Goal: Task Accomplishment & Management: Use online tool/utility

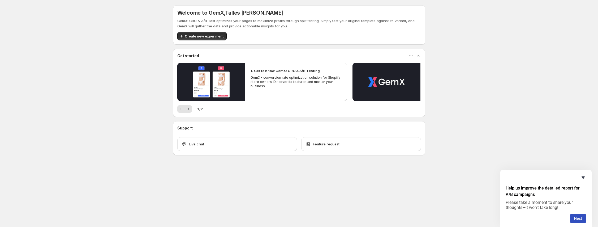
click at [582, 178] on icon "Hide survey" at bounding box center [583, 177] width 3 height 2
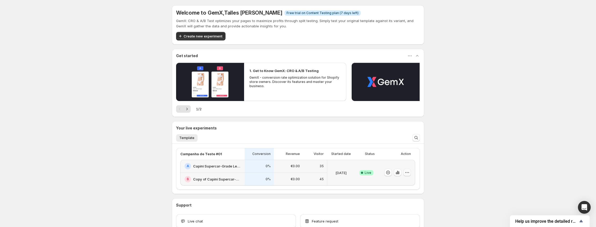
click at [406, 174] on icon "button" at bounding box center [406, 172] width 5 height 5
click at [392, 185] on span "Edit" at bounding box center [412, 183] width 55 height 5
click at [396, 171] on icon "button" at bounding box center [397, 172] width 5 height 5
